Goal: Check status: Check status

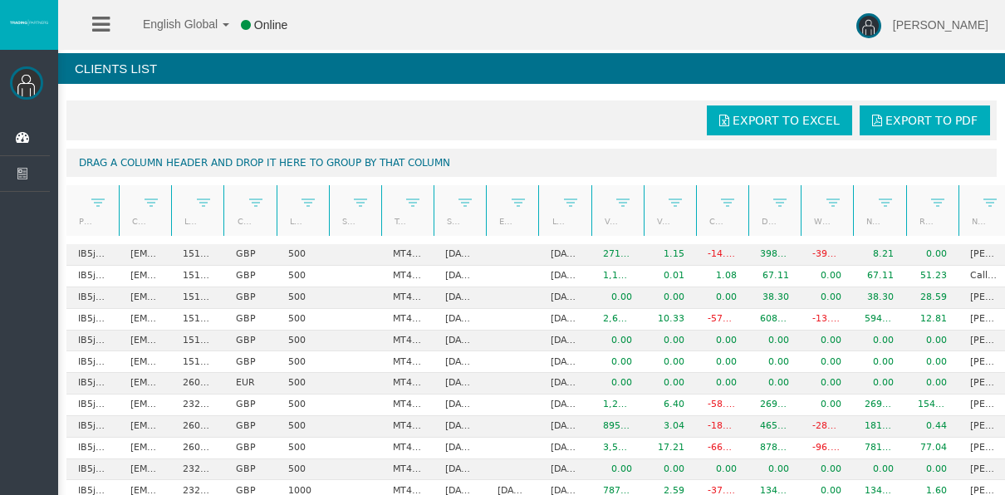
scroll to position [174, 0]
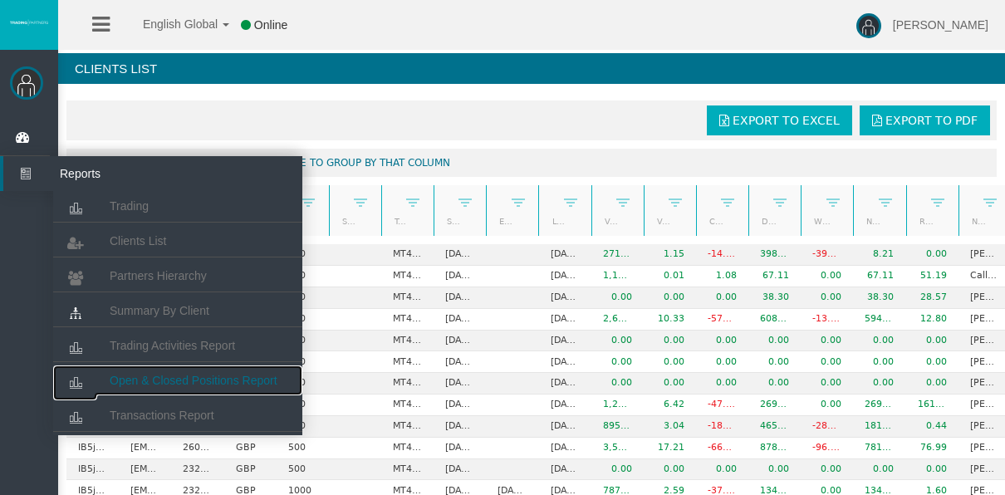
click at [176, 371] on link "Open & Closed Positions Report" at bounding box center [177, 380] width 249 height 30
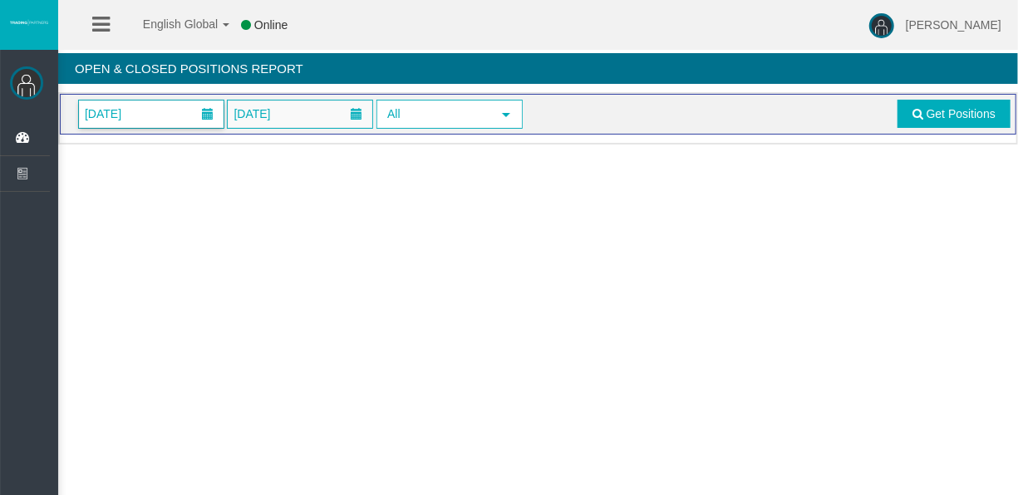
click at [167, 120] on span "[DATE]" at bounding box center [151, 114] width 145 height 27
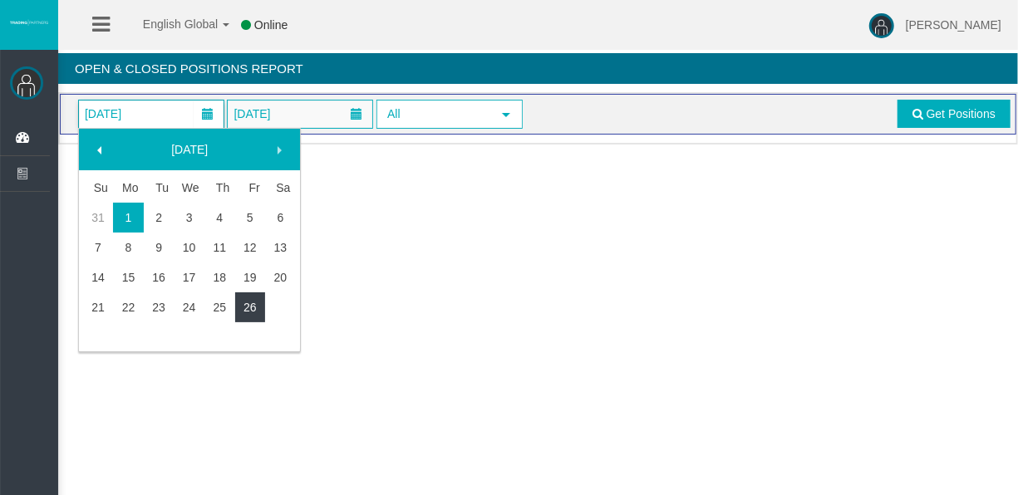
click at [258, 311] on link "26" at bounding box center [250, 307] width 31 height 30
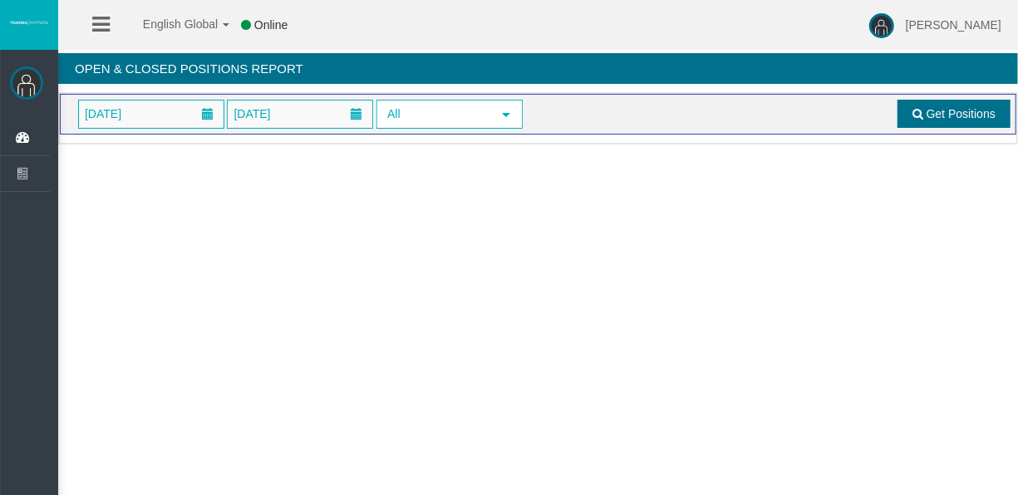
click at [947, 101] on link "Get Positions" at bounding box center [953, 114] width 113 height 28
